Goal: Task Accomplishment & Management: Manage account settings

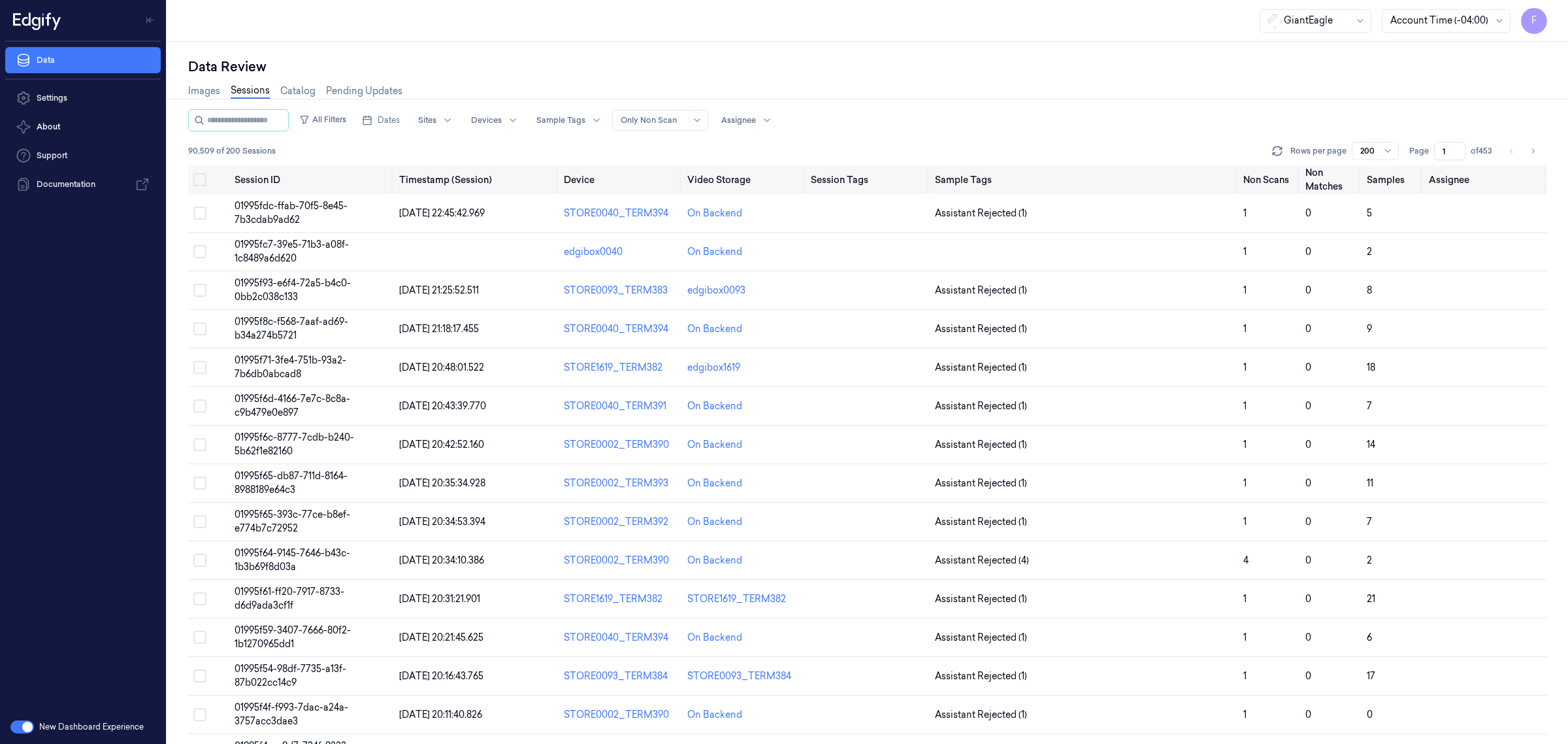
drag, startPoint x: 1297, startPoint y: 144, endPoint x: 1292, endPoint y: 150, distance: 7.8
click at [1297, 144] on div "Rows per page 200" at bounding box center [1334, 151] width 129 height 18
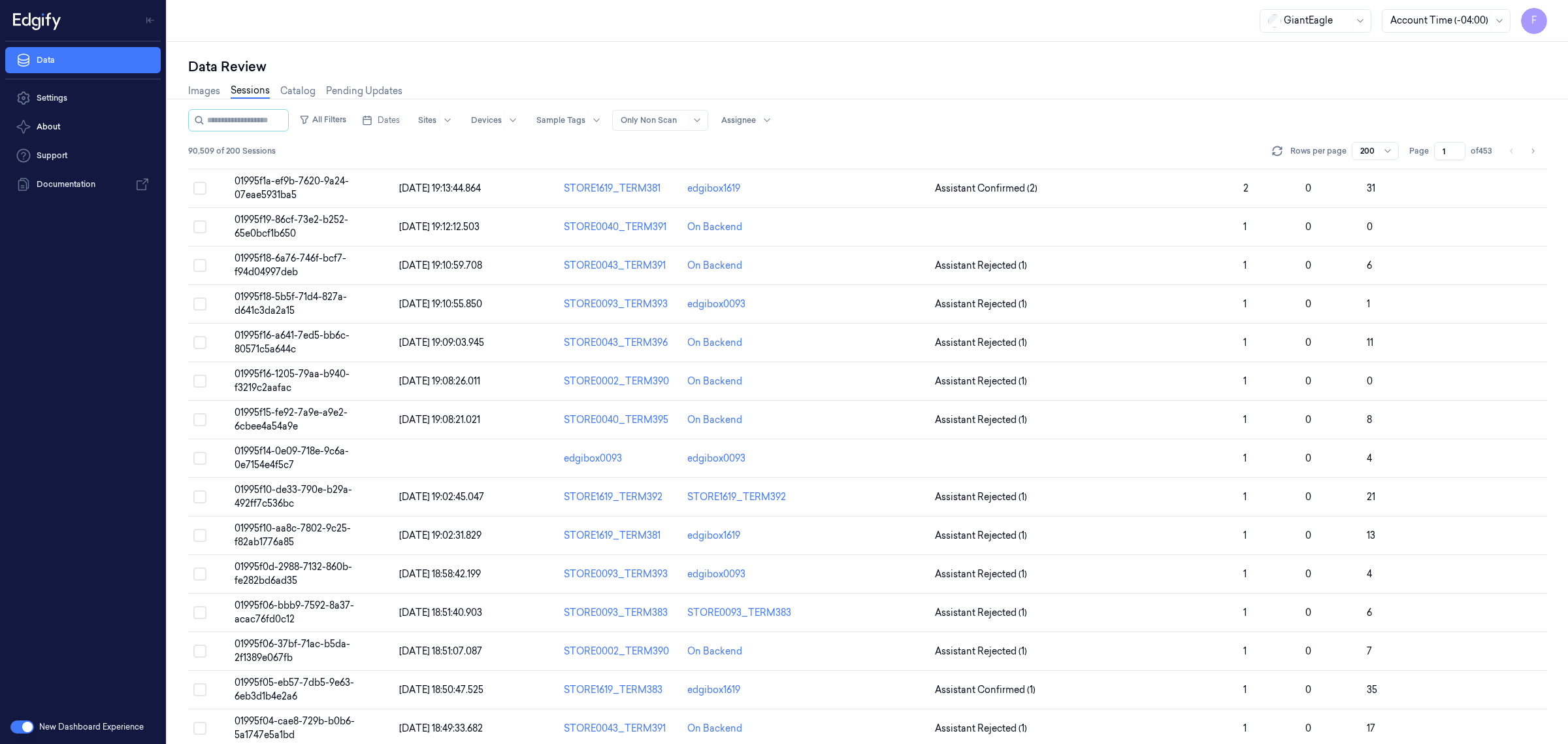
scroll to position [1307, 0]
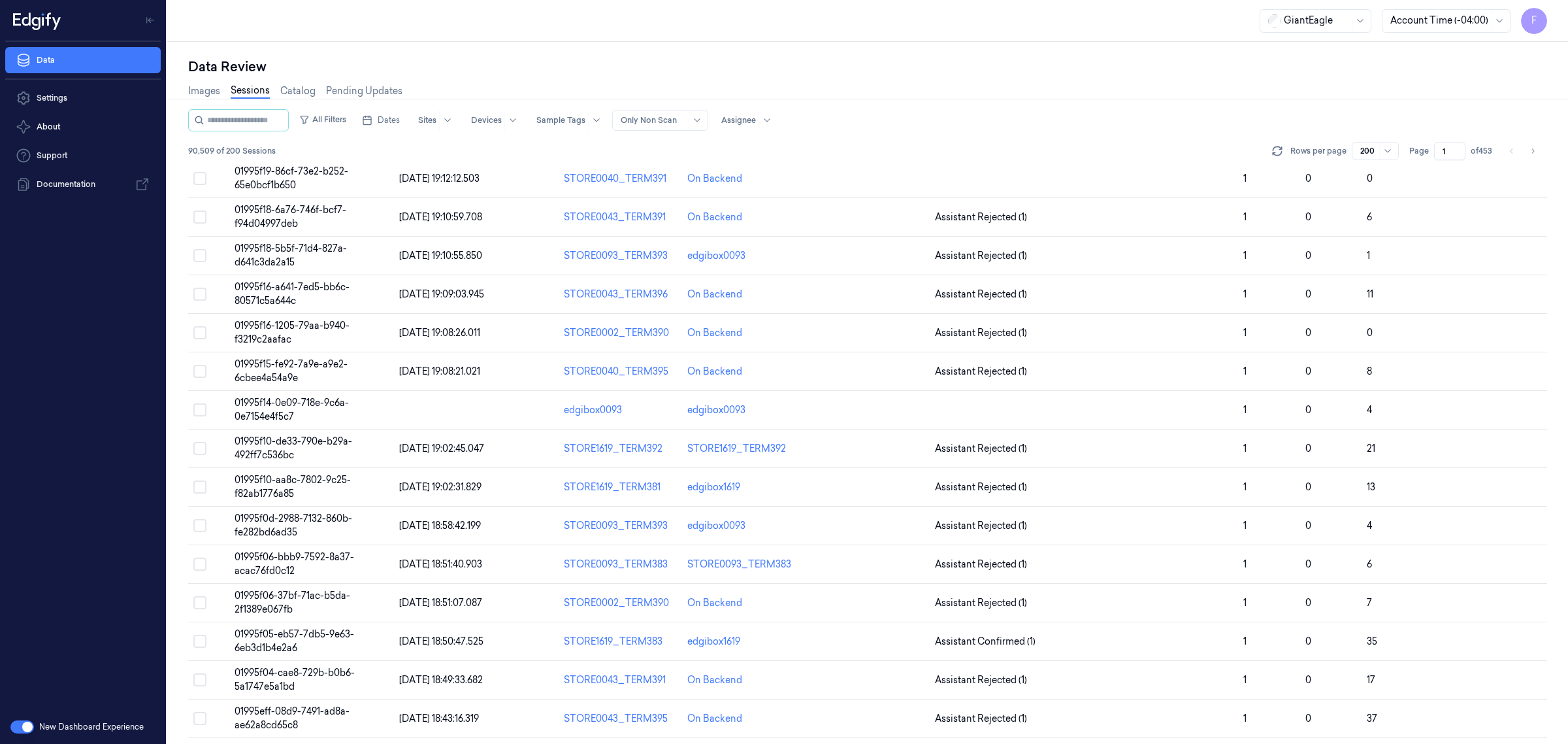
drag, startPoint x: 1549, startPoint y: 288, endPoint x: 1559, endPoint y: 314, distance: 27.9
click at [1559, 314] on div "Data Review Images Sessions Catalog Pending Updates All Filters Dates Sites Dev…" at bounding box center [868, 393] width 1401 height 702
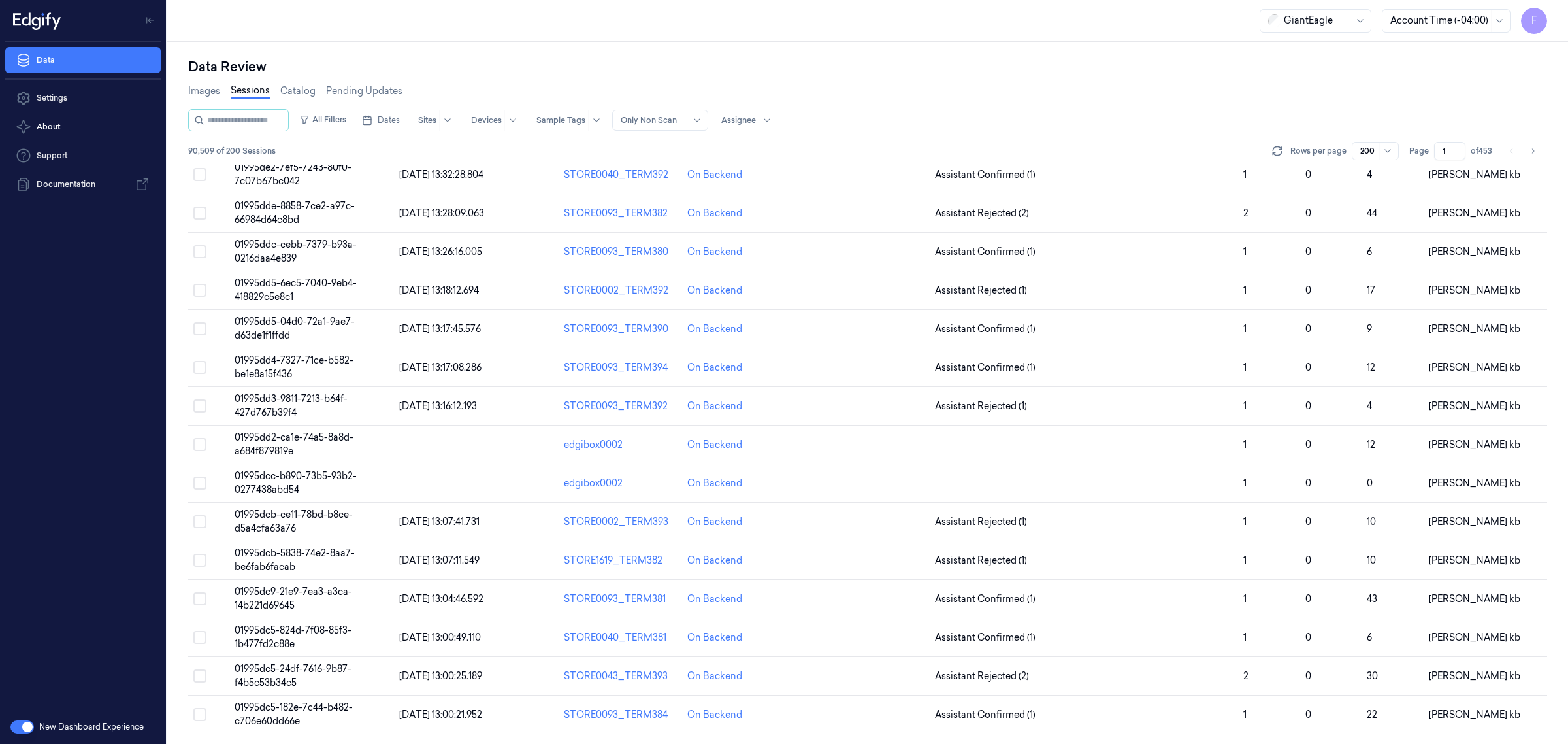
scroll to position [0, 0]
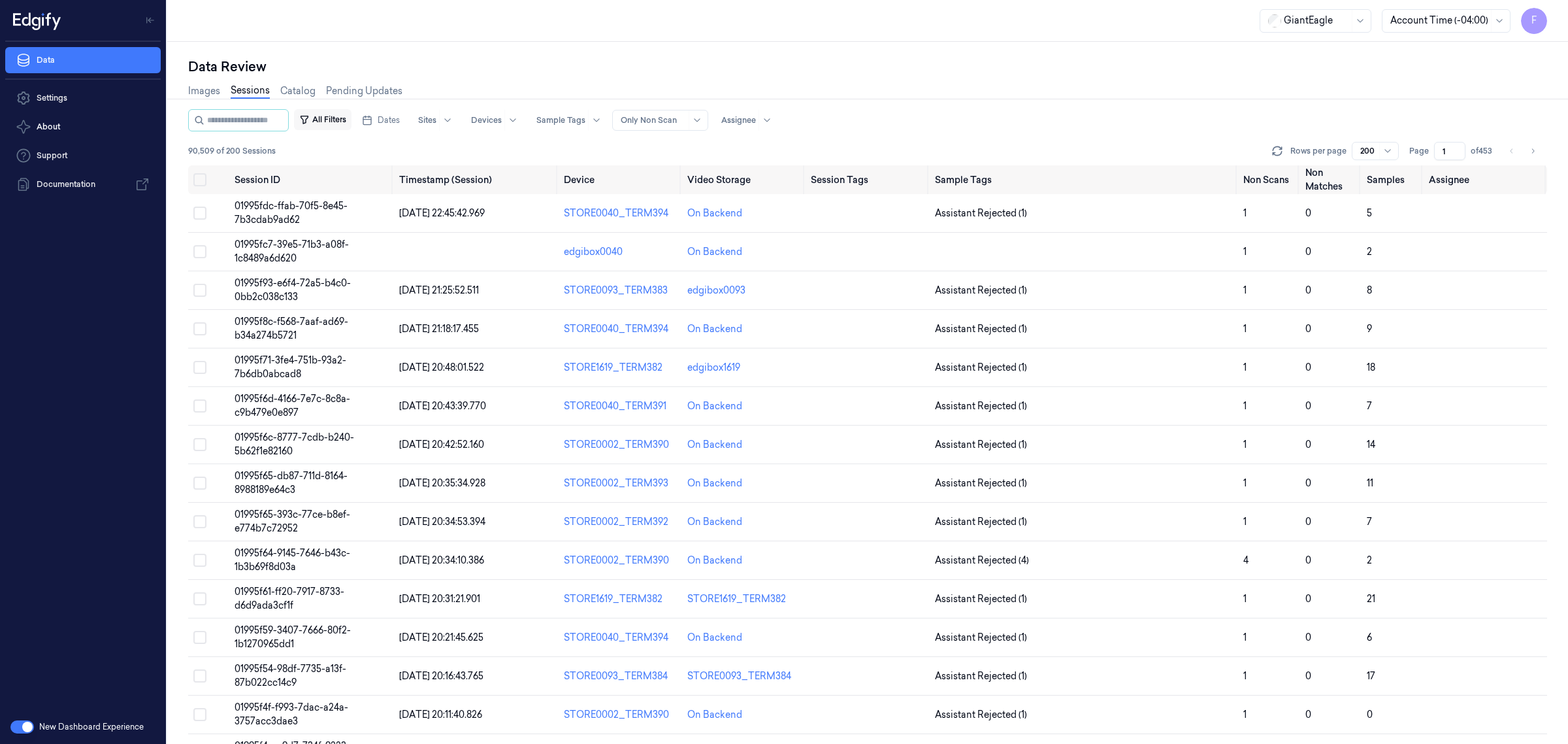
click at [333, 124] on button "All Filters" at bounding box center [323, 120] width 58 height 21
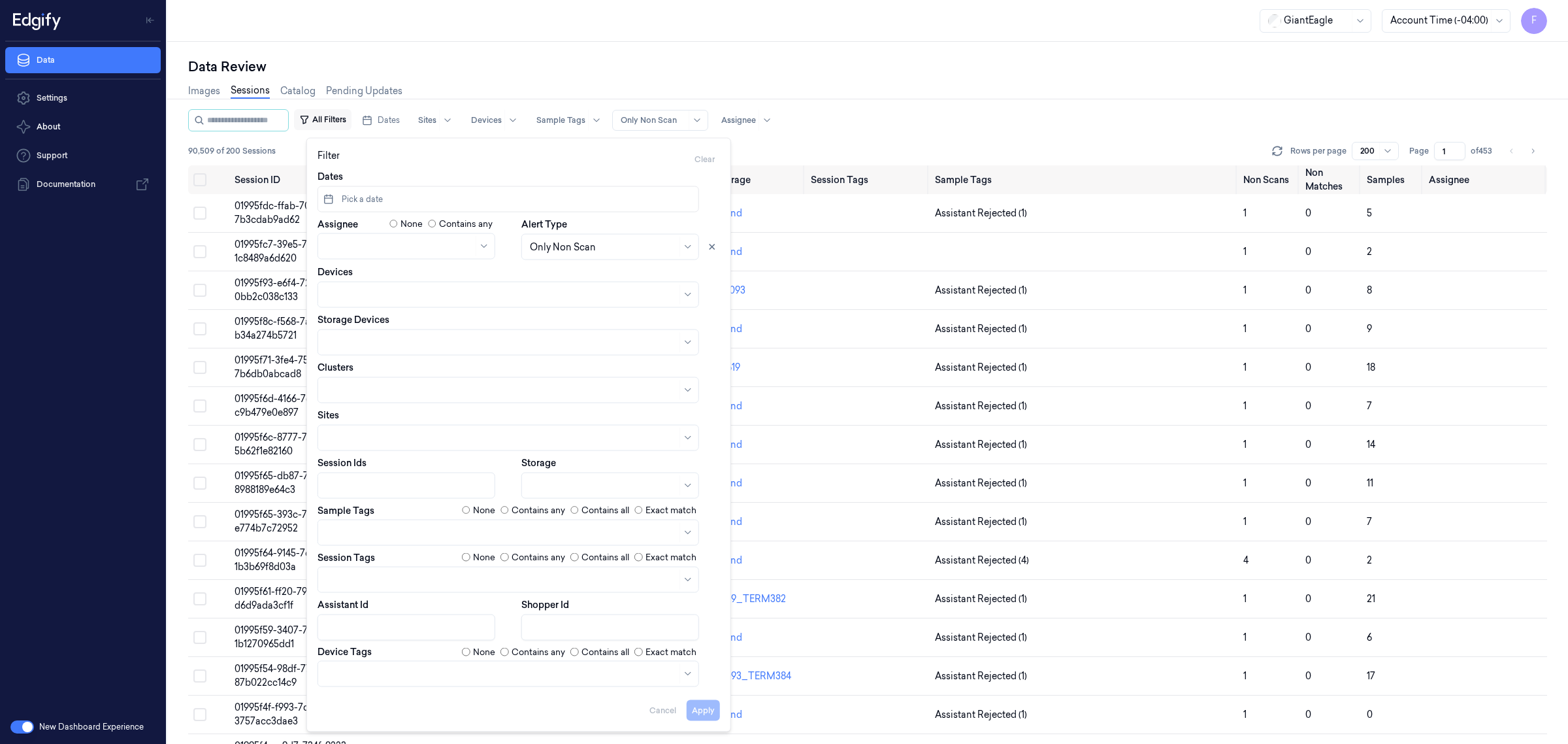
click at [332, 124] on button "All Filters" at bounding box center [323, 120] width 58 height 21
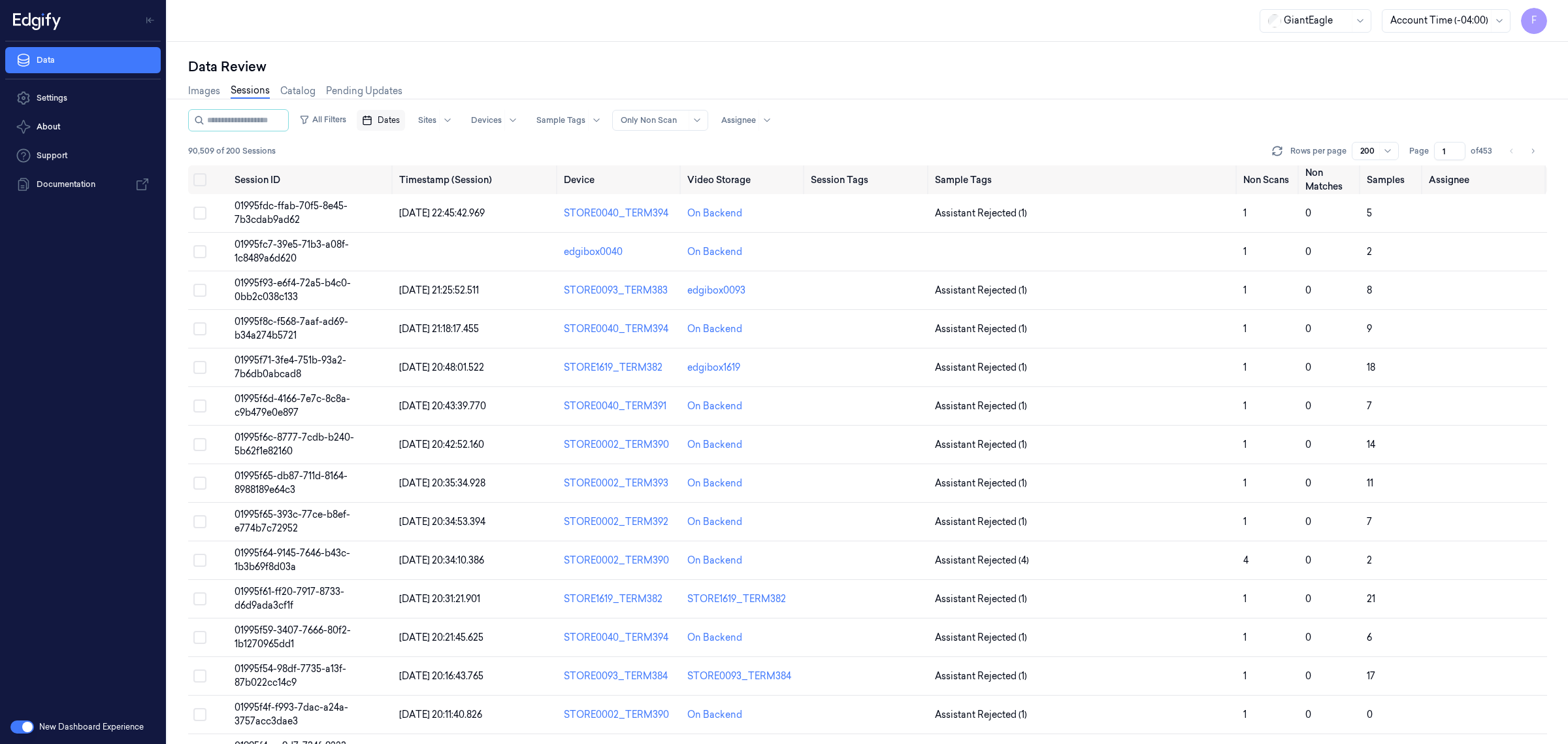
click at [400, 116] on span "Dates" at bounding box center [389, 120] width 22 height 12
click at [468, 246] on button "18" at bounding box center [473, 252] width 21 height 21
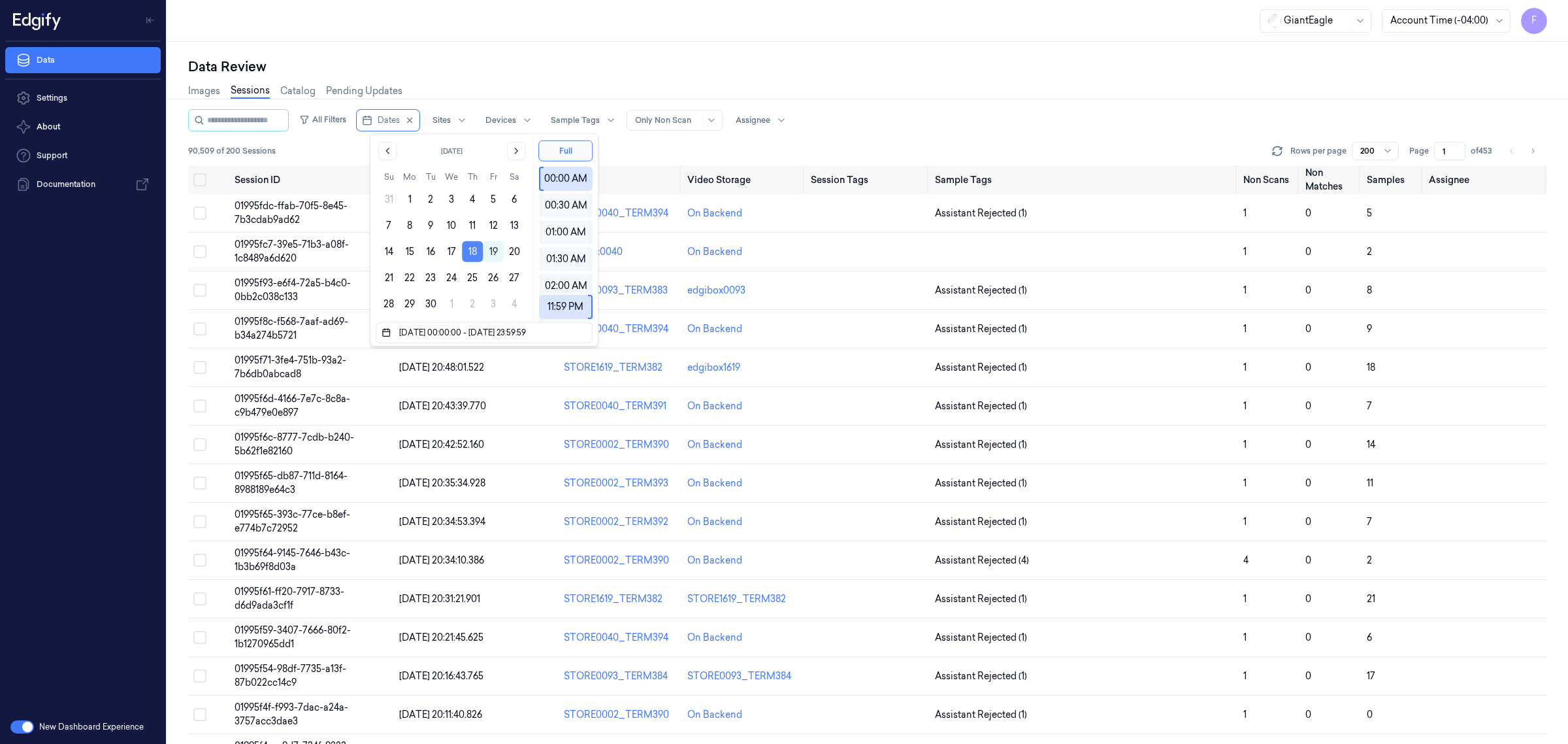
click at [474, 252] on button "18" at bounding box center [473, 252] width 21 height 21
click at [471, 252] on button "18" at bounding box center [473, 252] width 21 height 21
click at [997, 118] on div "All Filters Dates Sites Devices Sample Tags Alert Type Only Non Scan Assignee" at bounding box center [868, 120] width 1359 height 22
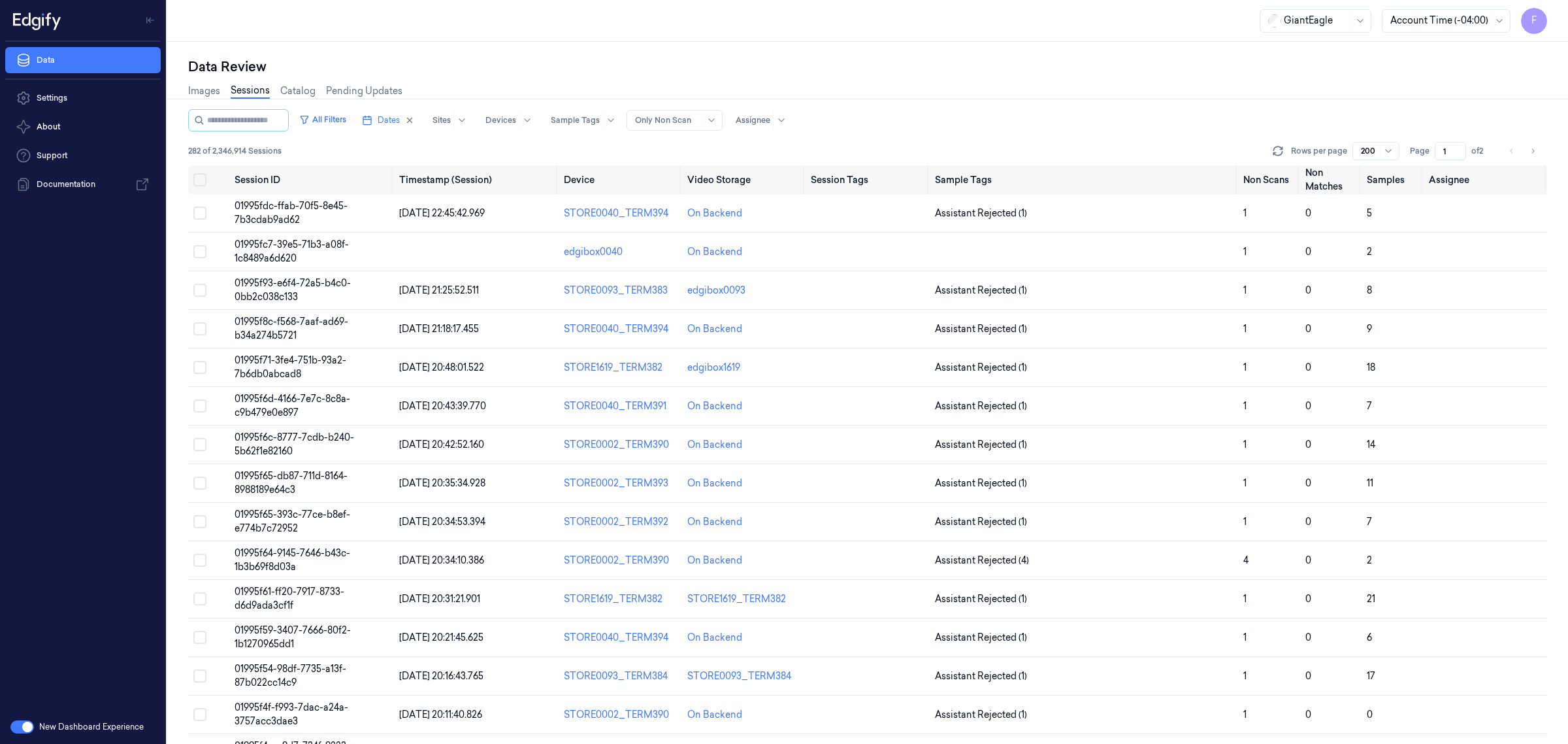
click at [1361, 154] on input "text" at bounding box center [1361, 151] width 2 height 12
click at [1401, 144] on div "Rows per page 3 results available. Use Up and Down to choose options, press Ent…" at bounding box center [1409, 151] width 277 height 18
click at [1399, 145] on div "200" at bounding box center [1376, 151] width 47 height 18
click at [1445, 152] on input "1" at bounding box center [1451, 151] width 32 height 18
click at [1375, 154] on div at bounding box center [1368, 151] width 16 height 12
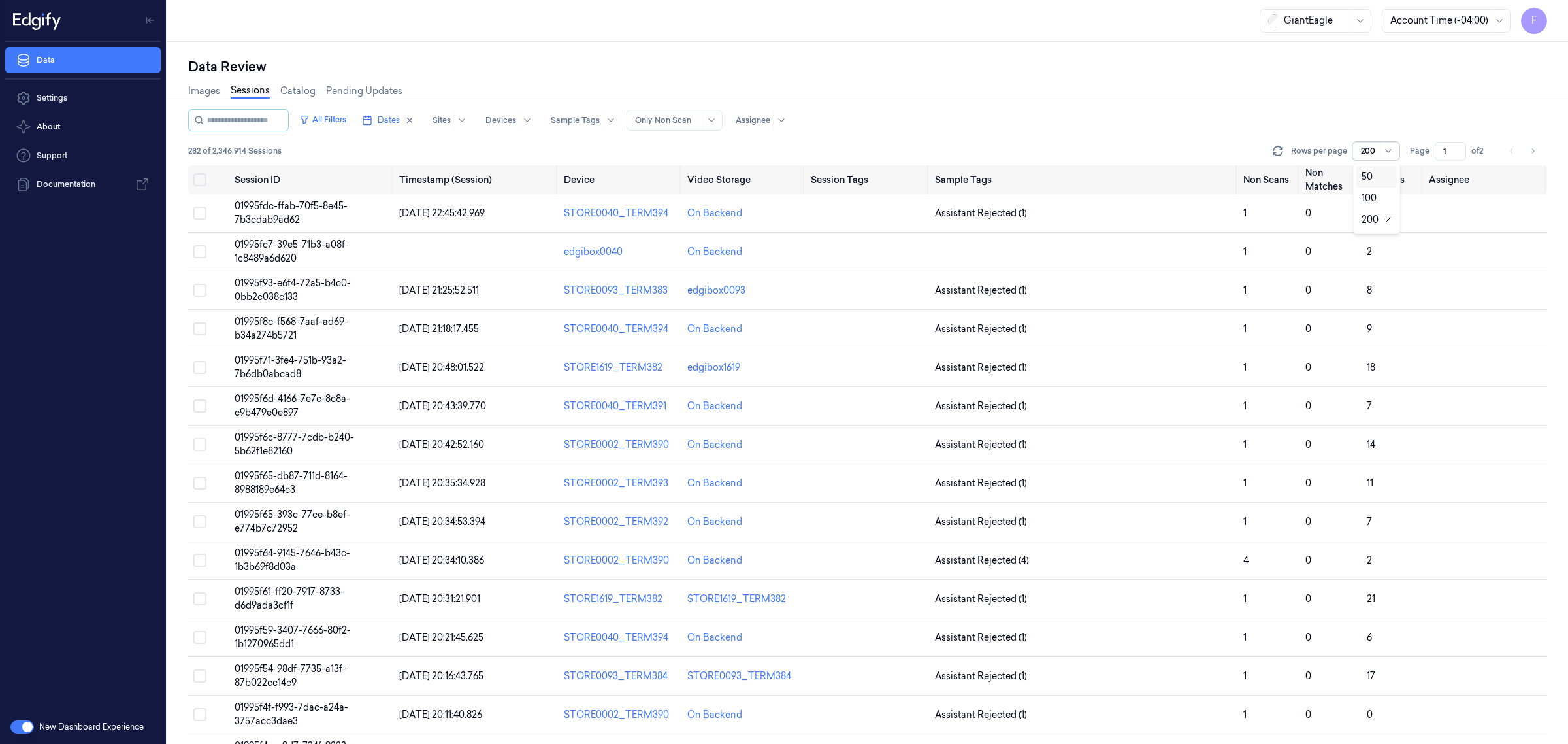
click at [1380, 181] on div "50" at bounding box center [1376, 177] width 30 height 14
click at [1366, 152] on div at bounding box center [1368, 151] width 16 height 12
click at [1370, 151] on div at bounding box center [1368, 151] width 16 height 12
click at [1315, 145] on p "Rows per page" at bounding box center [1319, 151] width 56 height 12
click at [1282, 152] on icon at bounding box center [1278, 151] width 13 height 13
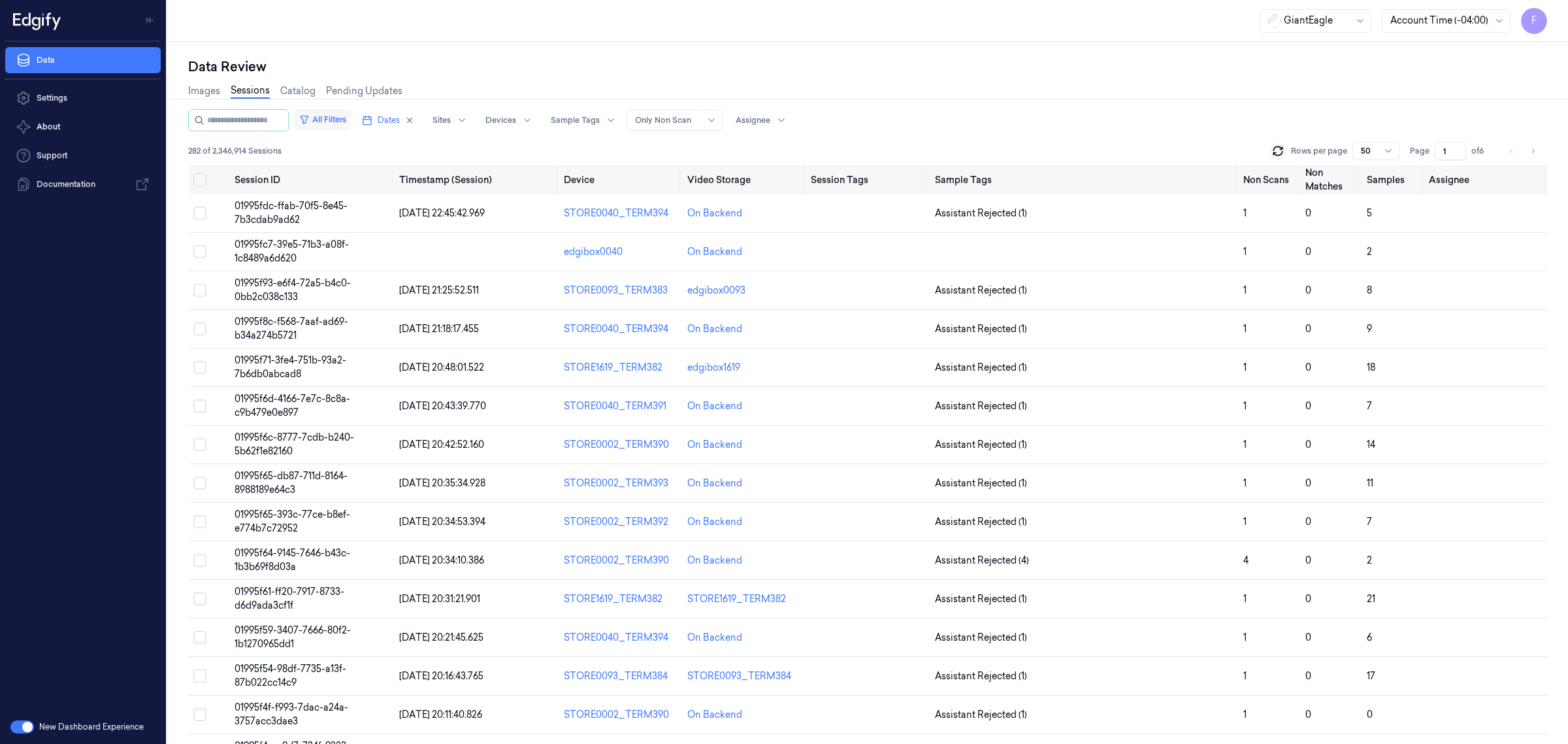
click at [348, 124] on button "All Filters" at bounding box center [323, 120] width 58 height 21
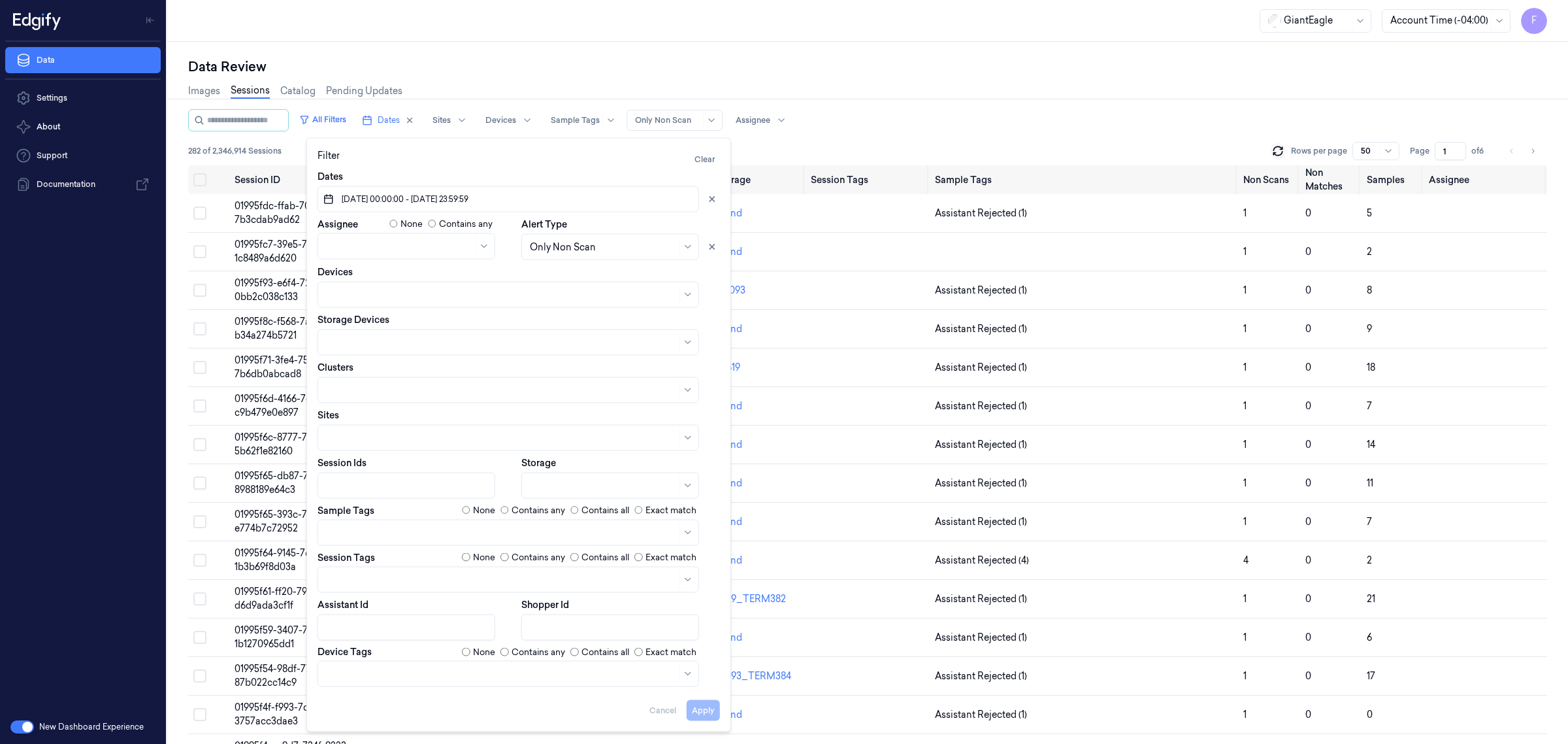
click at [901, 53] on div "Data Review Images Sessions Catalog Pending Updates All Filters Dates Sites Dev…" at bounding box center [868, 393] width 1401 height 702
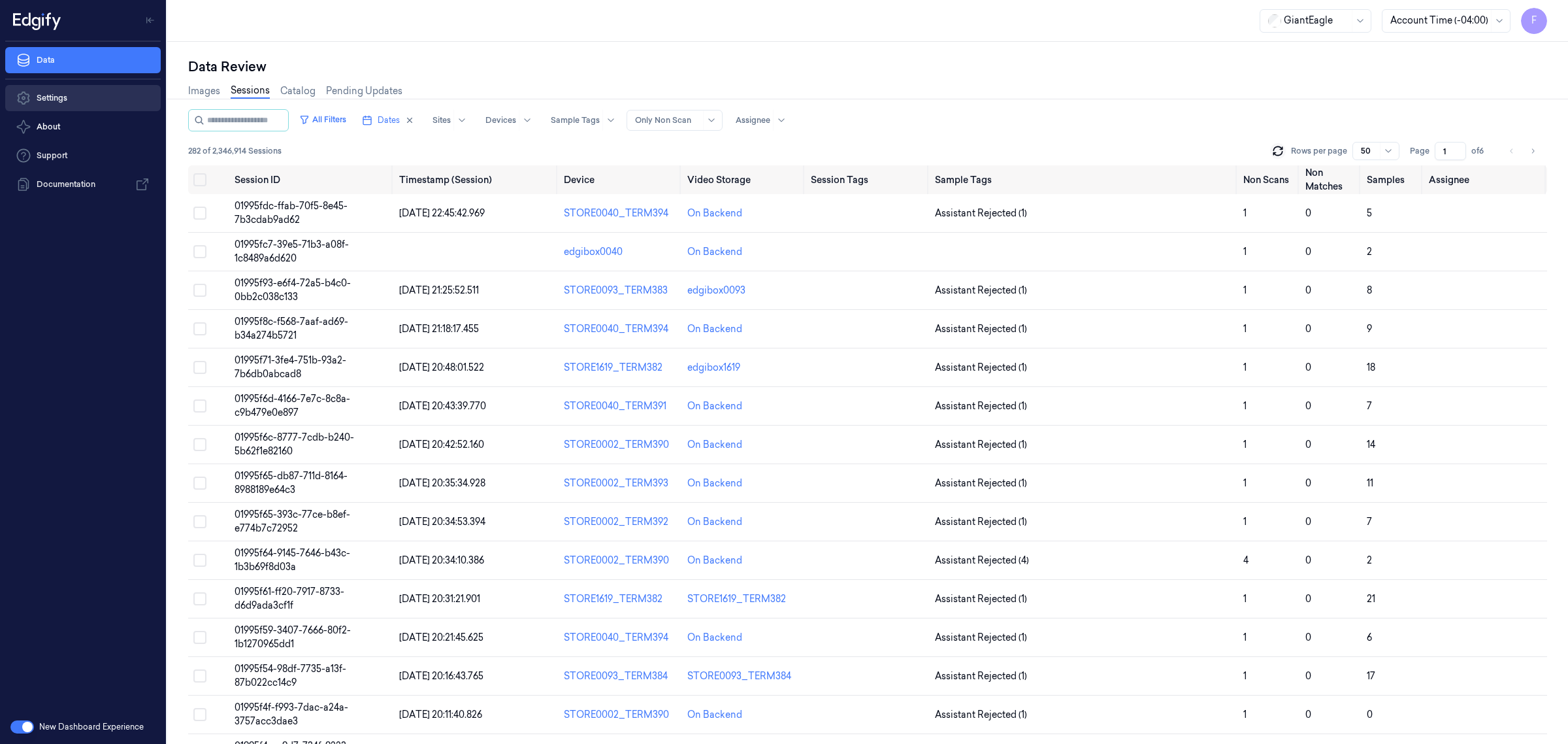
click at [41, 93] on link "Settings" at bounding box center [83, 98] width 156 height 26
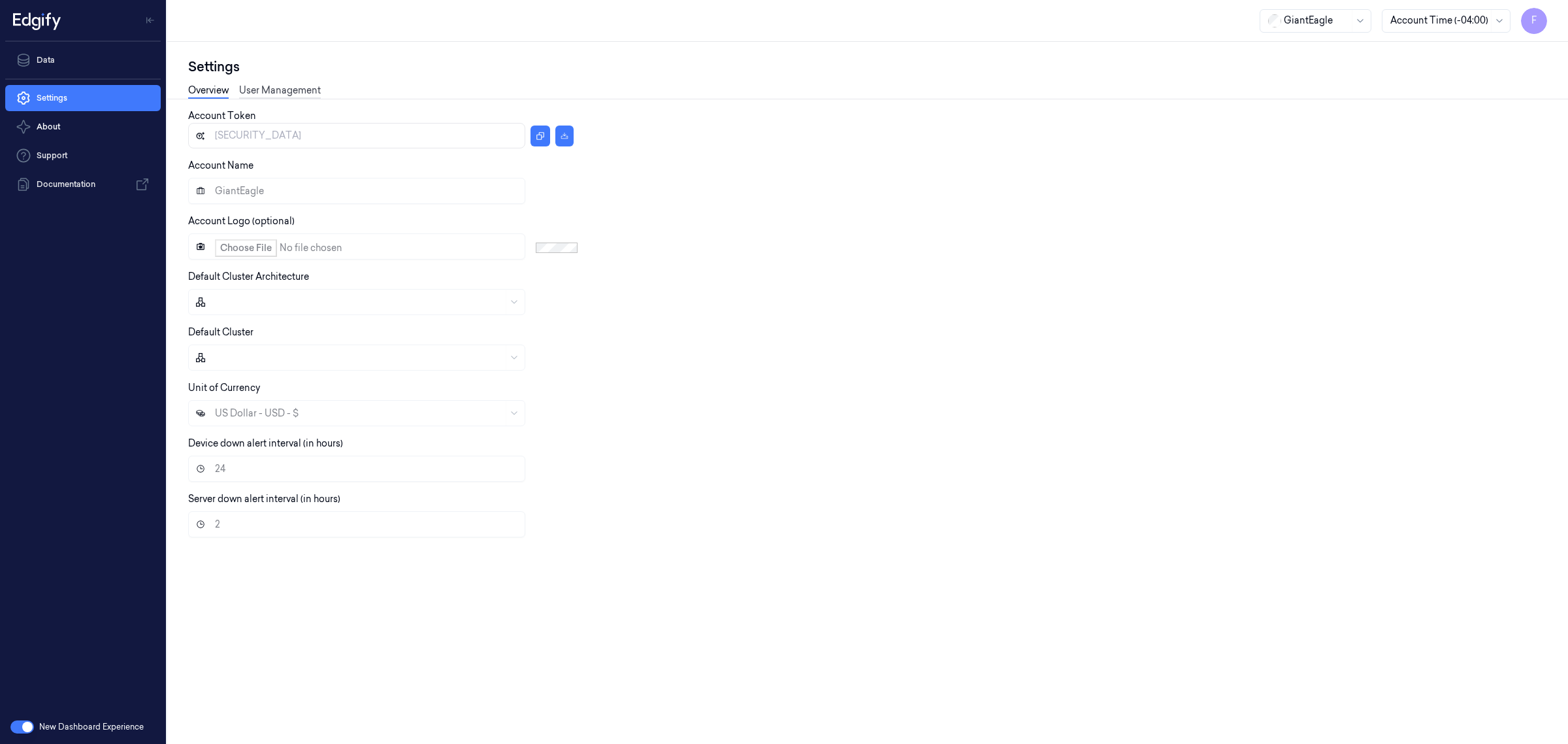
click at [297, 96] on link "User Management" at bounding box center [280, 91] width 81 height 15
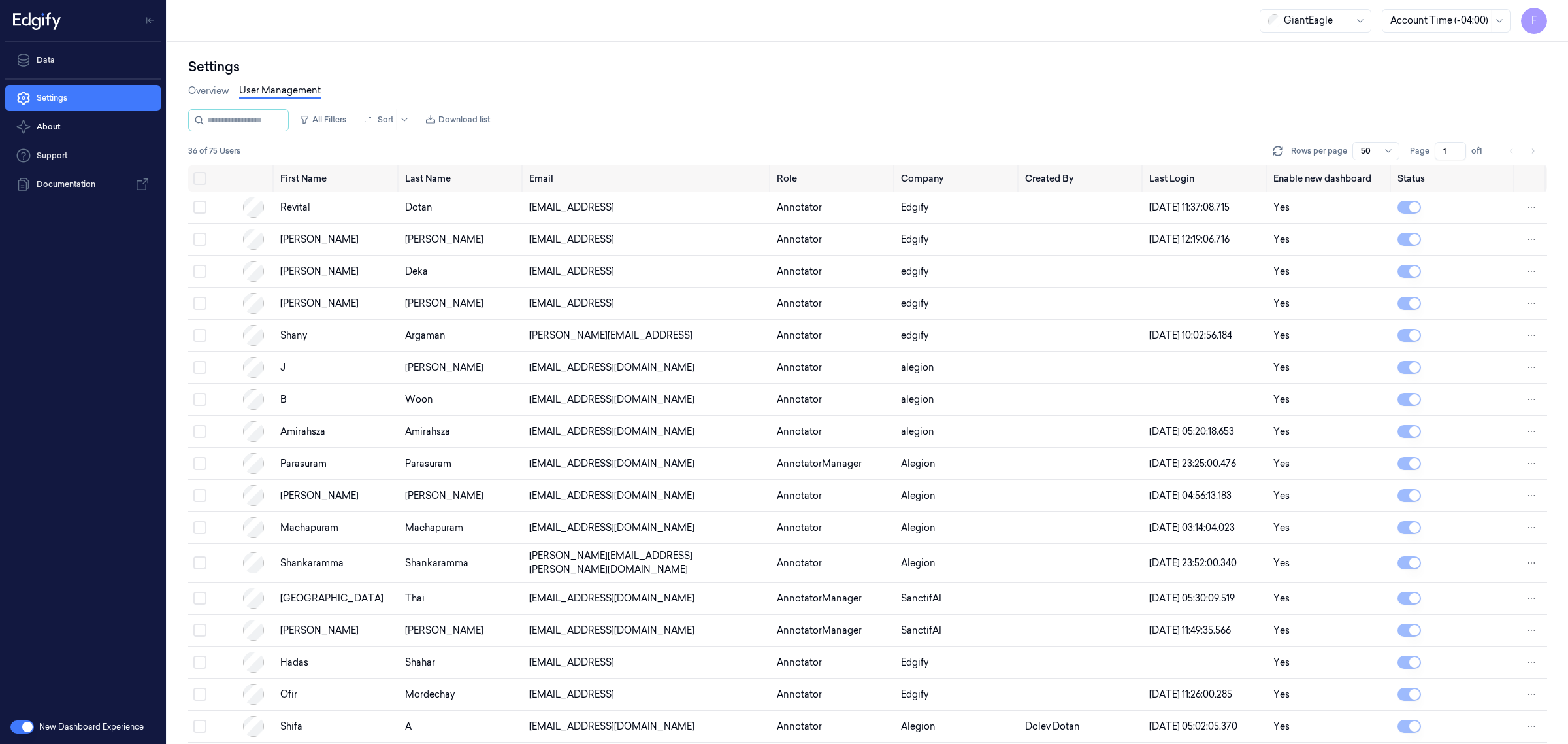
click at [1317, 20] on div at bounding box center [1317, 20] width 66 height 14
click at [1317, 20] on div at bounding box center [1317, 20] width 66 height 14
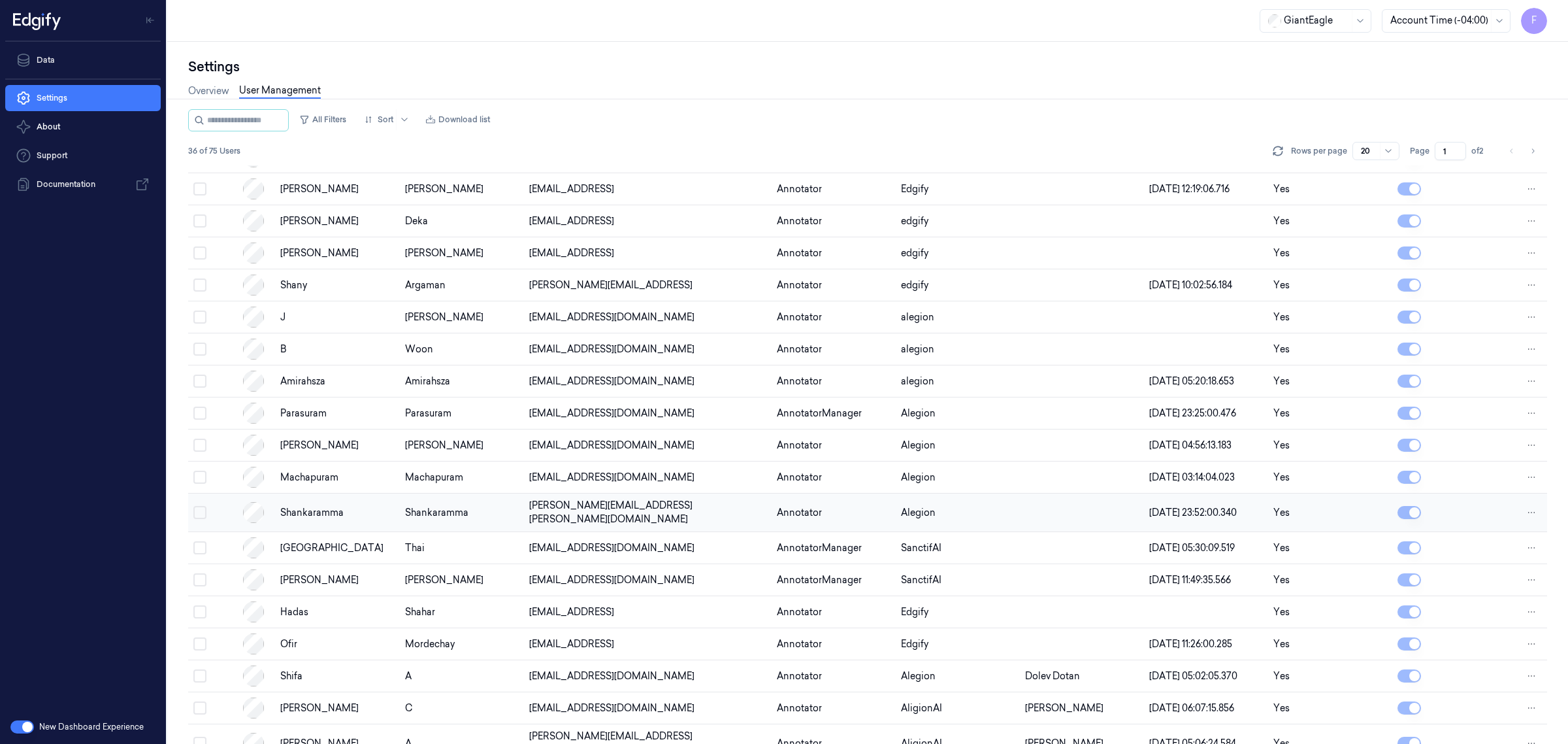
scroll to position [99, 0]
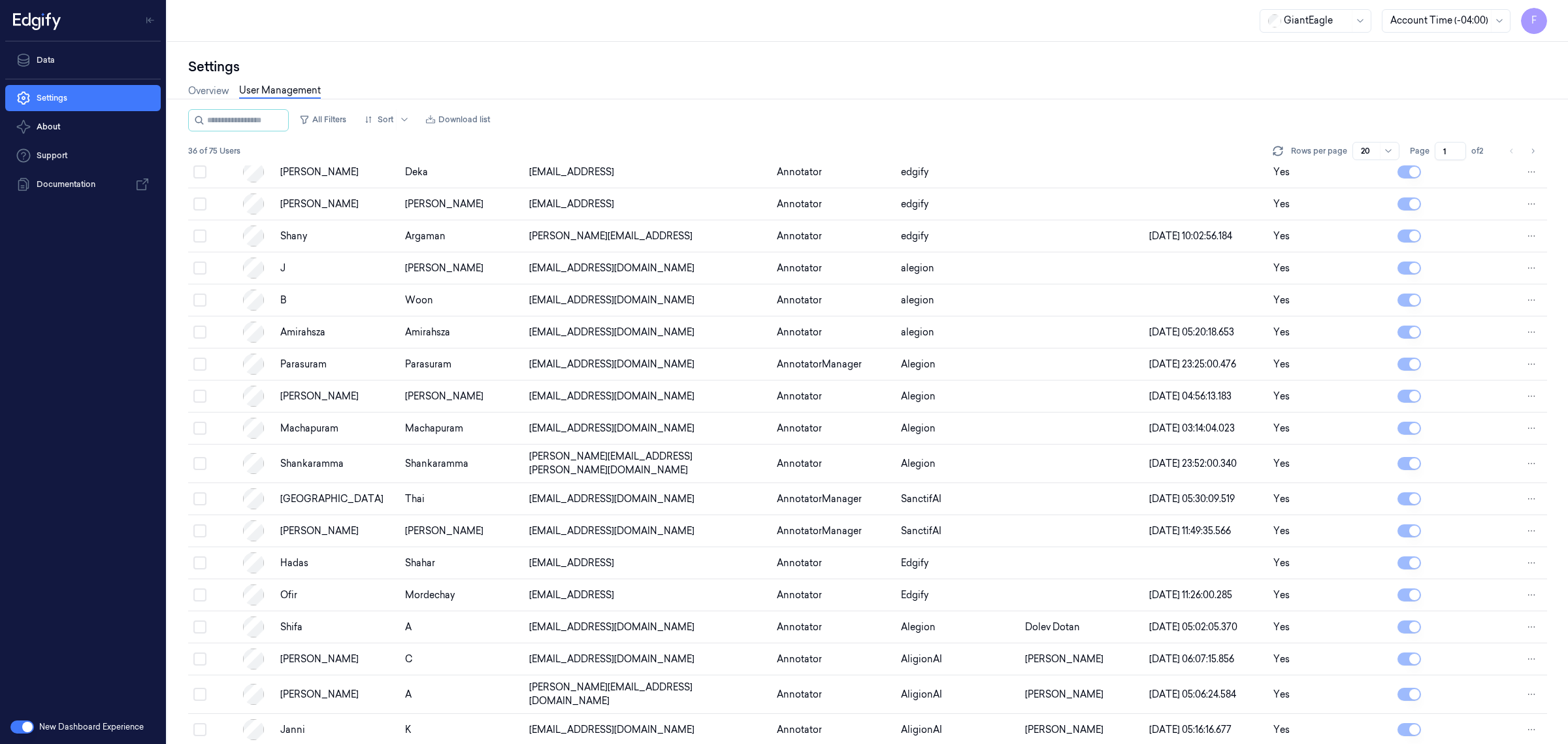
click at [1014, 109] on div "All Filters Sort Download list" at bounding box center [868, 120] width 1359 height 22
click at [1015, 106] on div "Overview User Management" at bounding box center [868, 92] width 1359 height 33
